Goal: Task Accomplishment & Management: Manage account settings

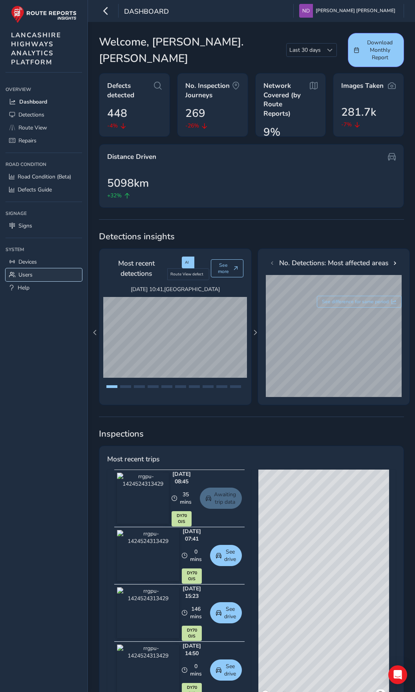
click at [24, 274] on span "Users" at bounding box center [25, 274] width 14 height 7
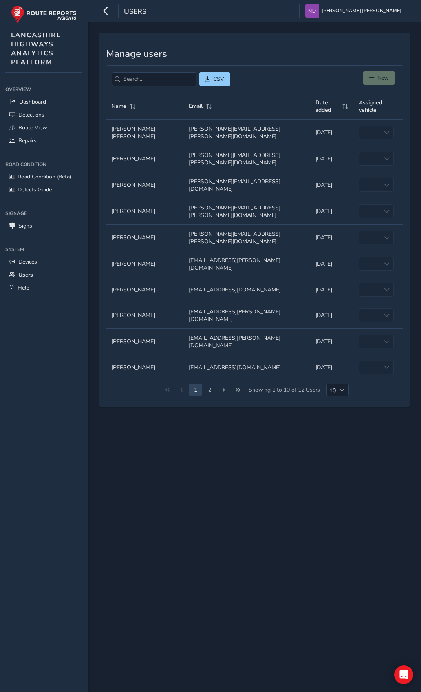
click at [379, 77] on div "New" at bounding box center [380, 79] width 34 height 16
click at [376, 77] on div "New" at bounding box center [380, 79] width 34 height 16
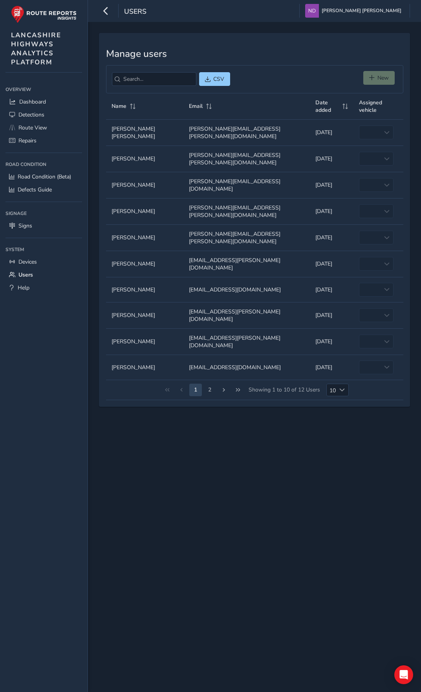
click at [376, 77] on div "New" at bounding box center [380, 79] width 34 height 16
click at [350, 76] on div "CSV New" at bounding box center [254, 79] width 297 height 28
drag, startPoint x: 231, startPoint y: 460, endPoint x: 223, endPoint y: 456, distance: 9.7
click at [231, 460] on div "Manage users CSV New Name Email Date added Assigned vehicle Name Name [PERSON_N…" at bounding box center [254, 357] width 333 height 670
